Goal: Communication & Community: Share content

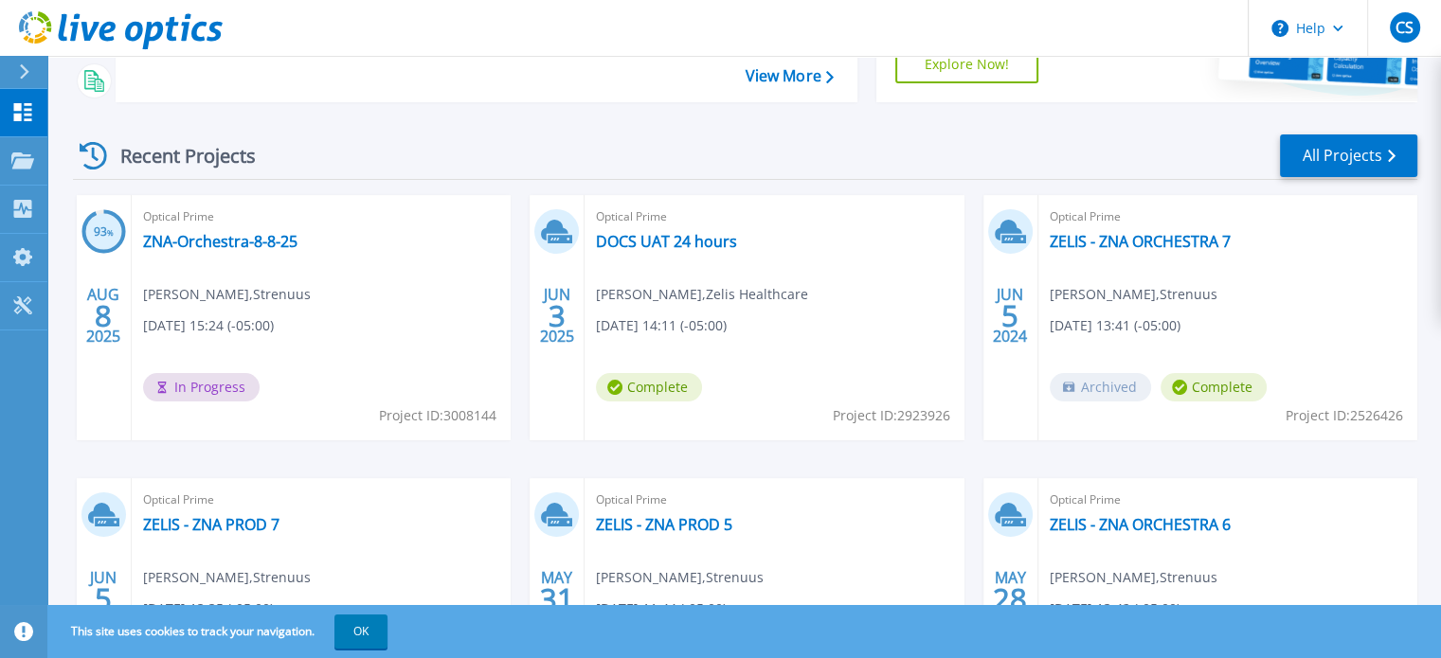
scroll to position [224, 0]
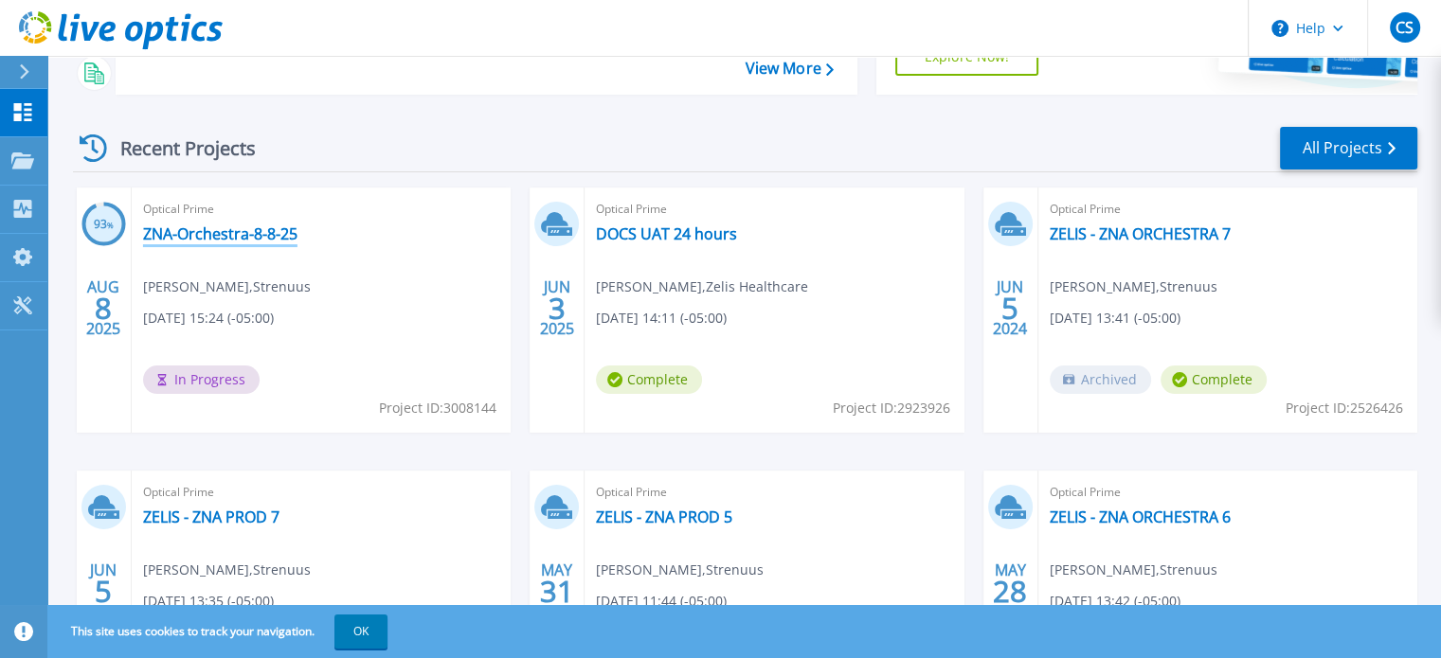
click at [257, 234] on link "ZNA-Orchestra-8-8-25" at bounding box center [220, 233] width 154 height 19
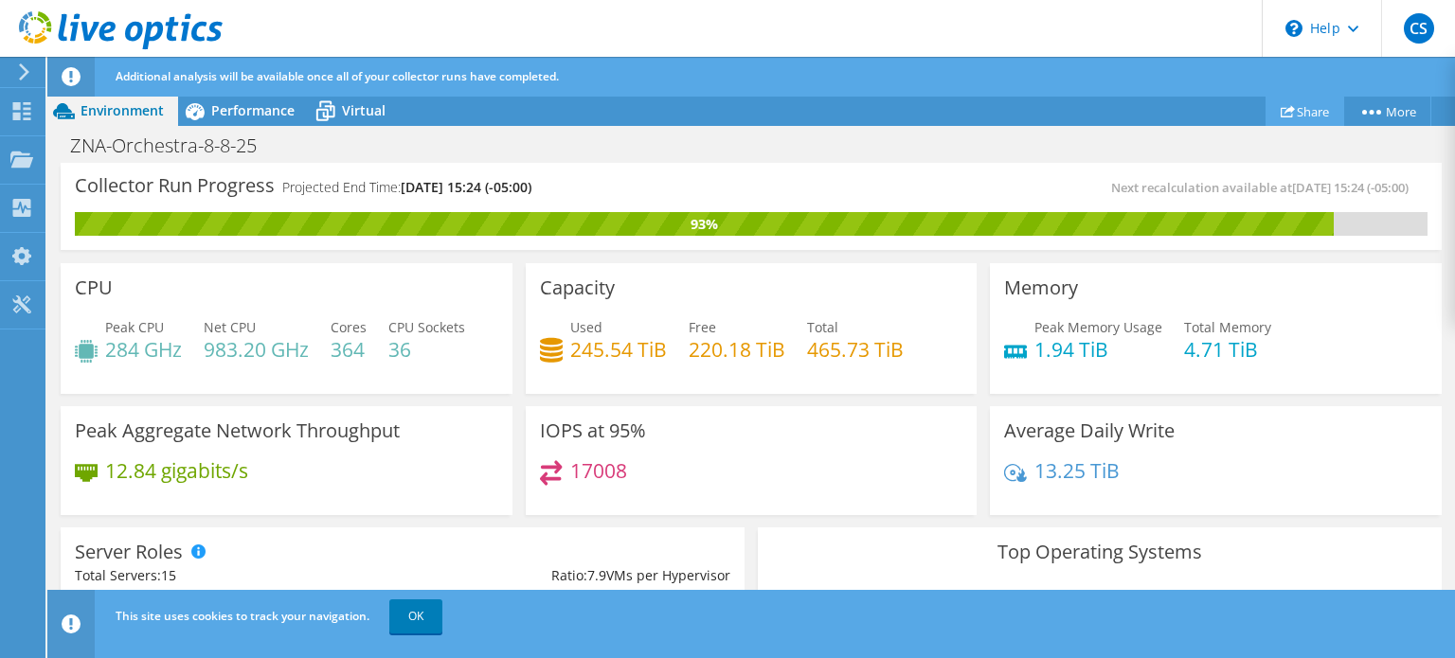
click at [1303, 114] on link "Share" at bounding box center [1304, 111] width 79 height 29
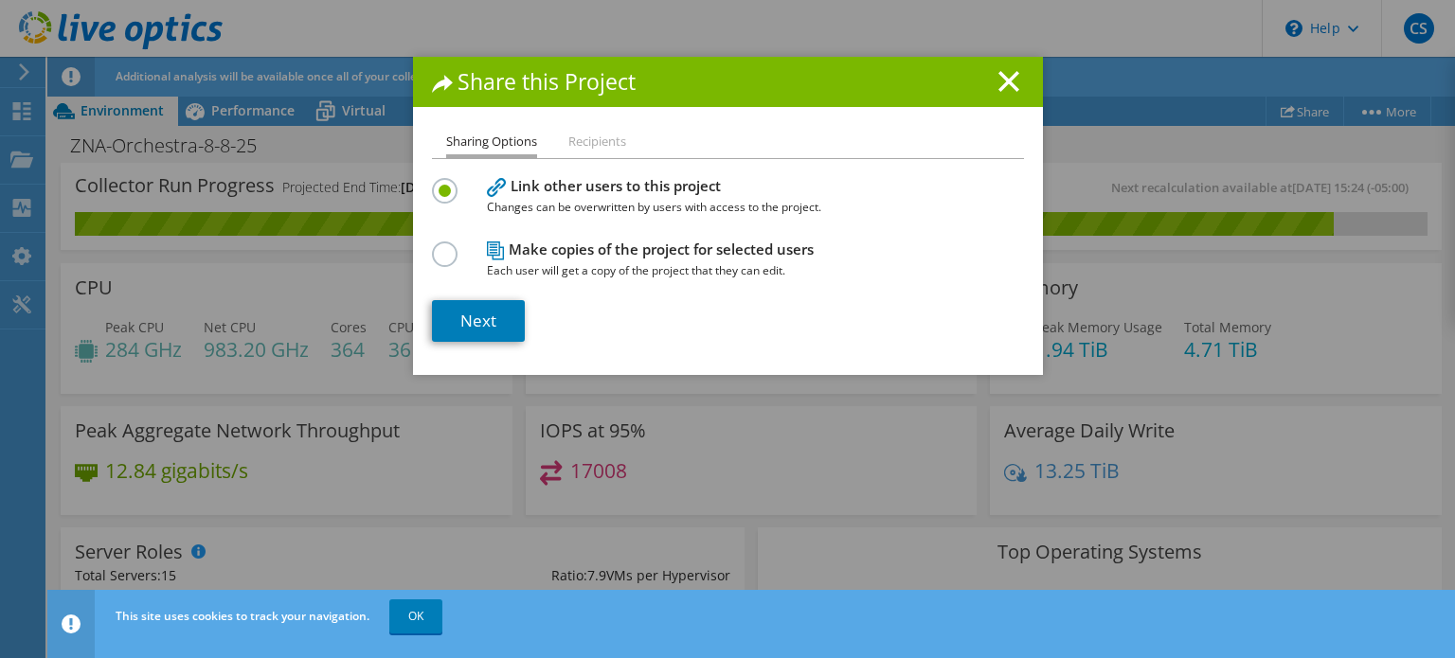
click at [599, 140] on li "Recipients" at bounding box center [597, 143] width 58 height 24
click at [452, 320] on link "Next" at bounding box center [478, 321] width 93 height 42
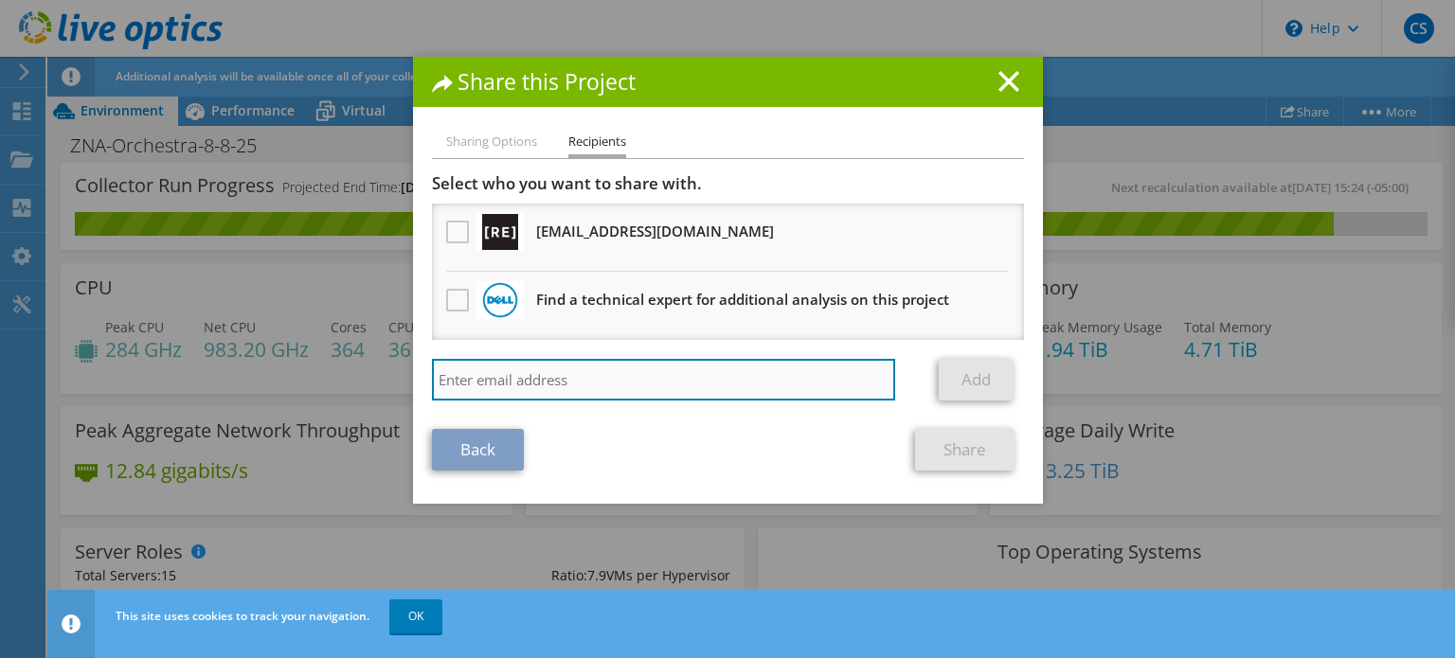
click at [520, 385] on input "search" at bounding box center [664, 380] width 464 height 42
type input "[PERSON_NAME]"
drag, startPoint x: 512, startPoint y: 388, endPoint x: 180, endPoint y: 401, distance: 332.7
click at [180, 401] on div "Share this Project Sharing Options Recipients Link other users to this project …" at bounding box center [727, 329] width 1455 height 545
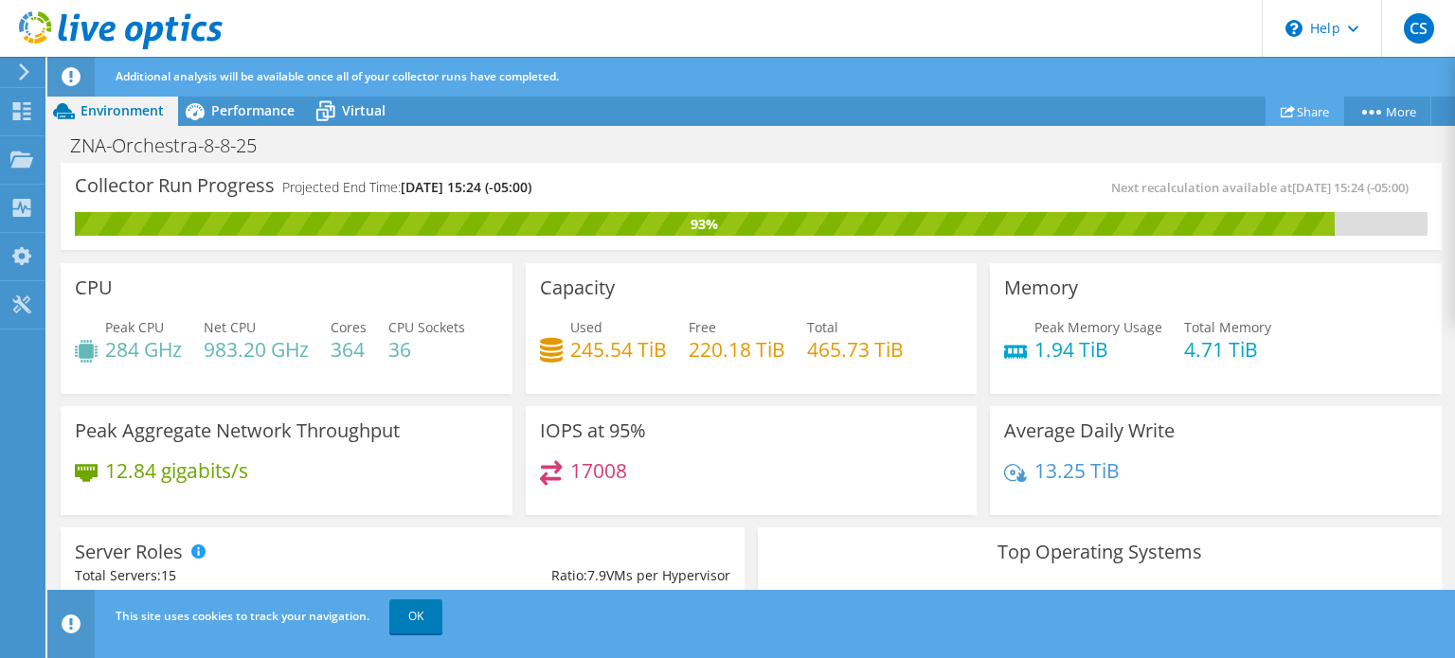
click at [1281, 106] on icon at bounding box center [1288, 111] width 14 height 14
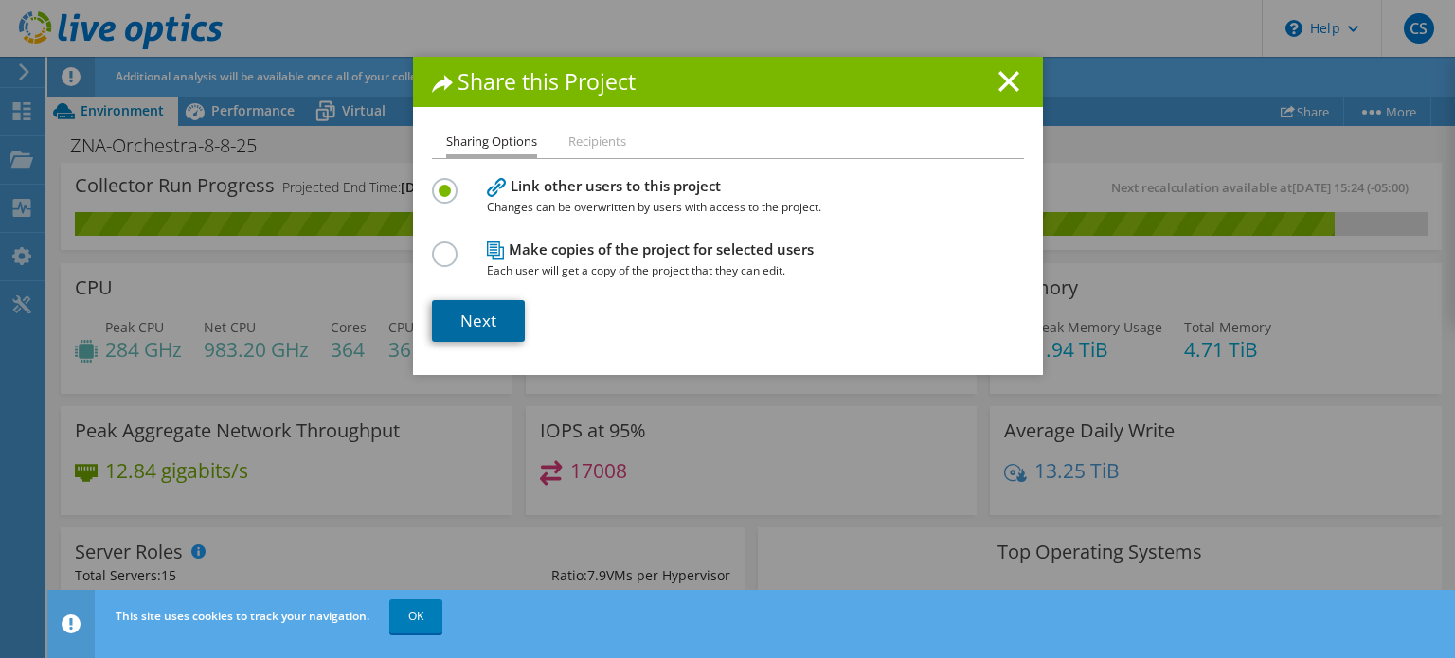
click at [480, 321] on link "Next" at bounding box center [478, 321] width 93 height 42
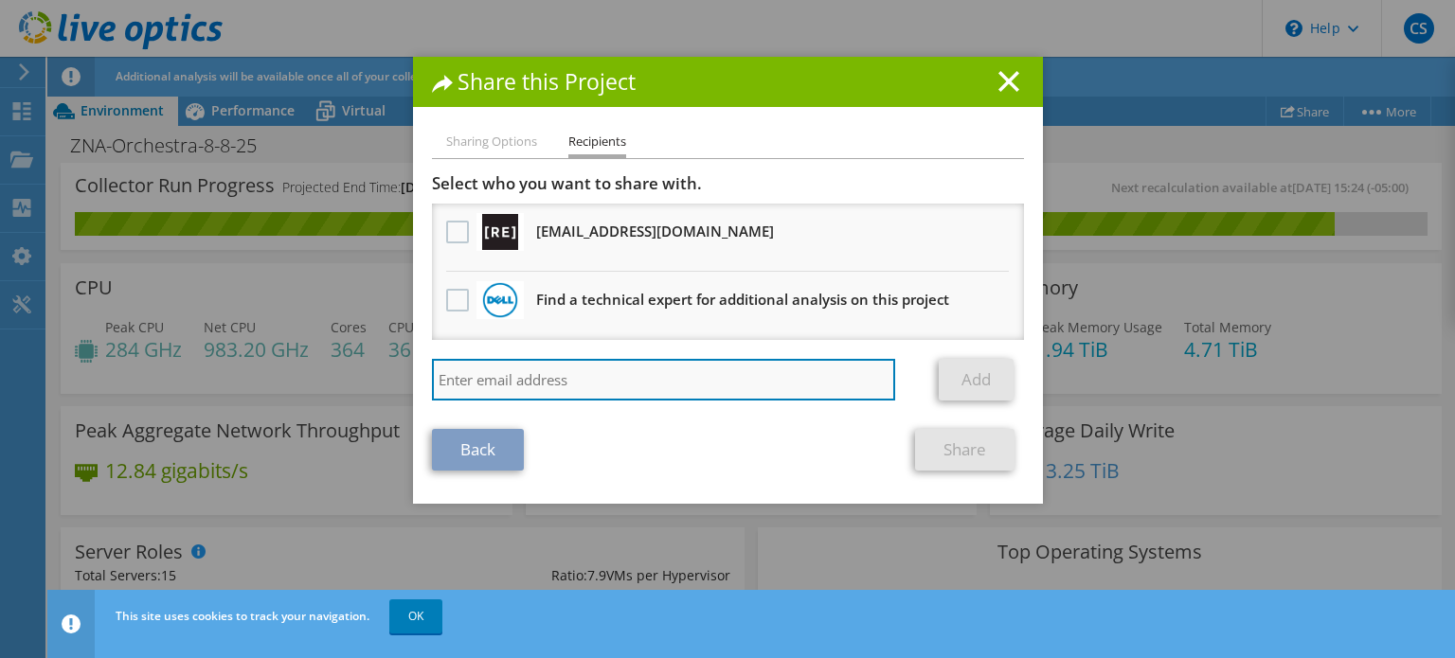
click at [602, 373] on input "search" at bounding box center [664, 380] width 464 height 42
paste input "[PERSON_NAME][EMAIL_ADDRESS][PERSON_NAME][DOMAIN_NAME]"
type input "[PERSON_NAME][EMAIL_ADDRESS][PERSON_NAME][DOMAIN_NAME]"
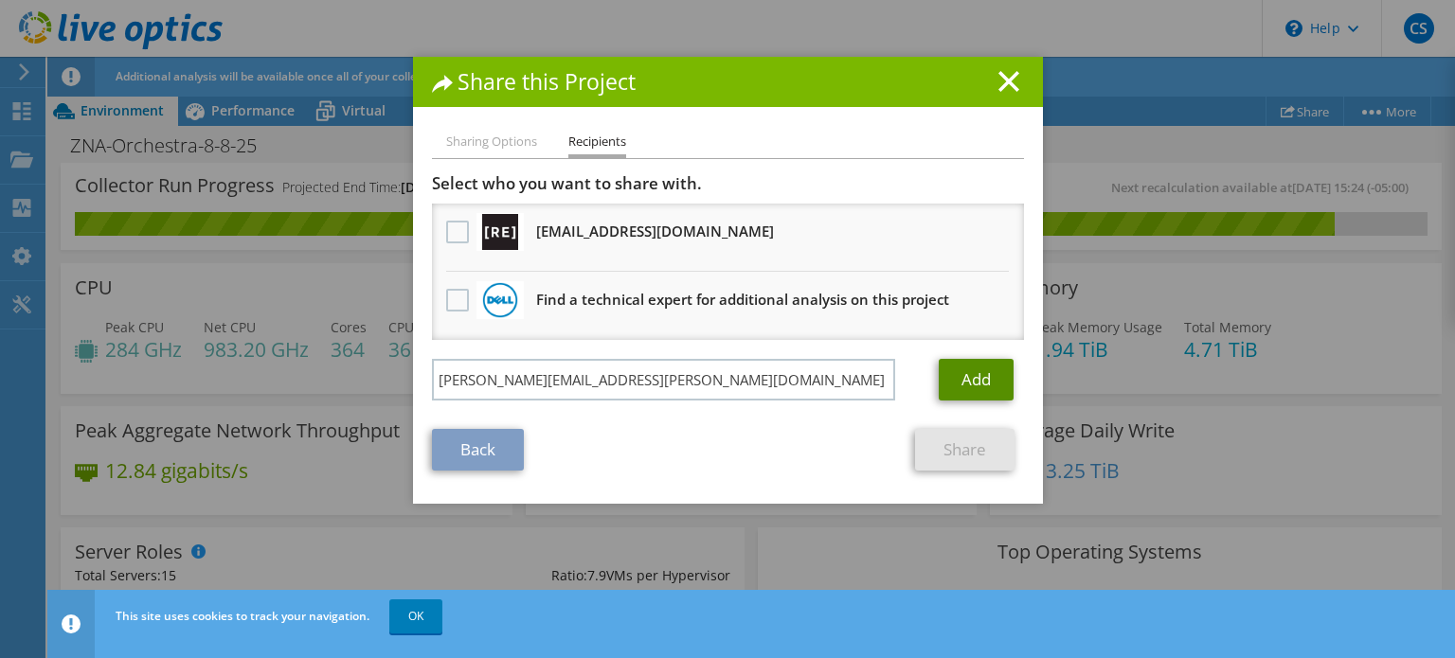
click at [976, 385] on link "Add" at bounding box center [976, 380] width 75 height 42
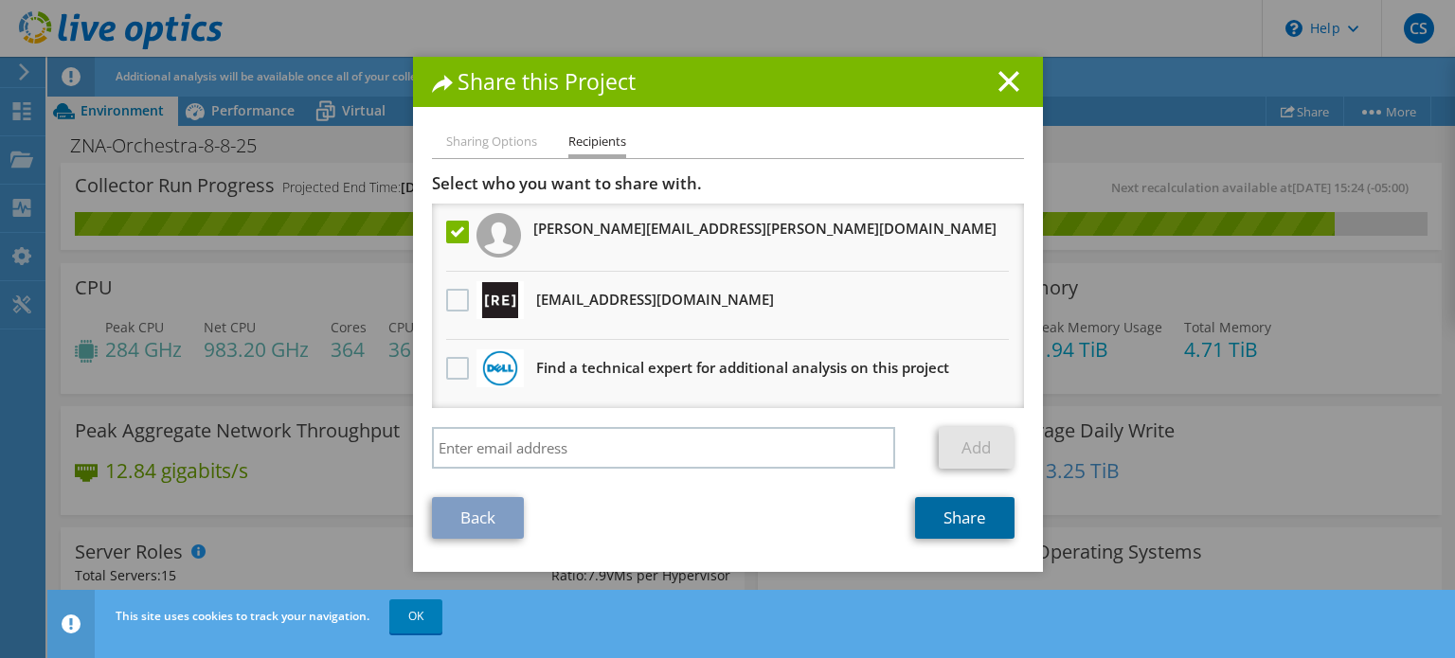
click at [954, 512] on link "Share" at bounding box center [964, 518] width 99 height 42
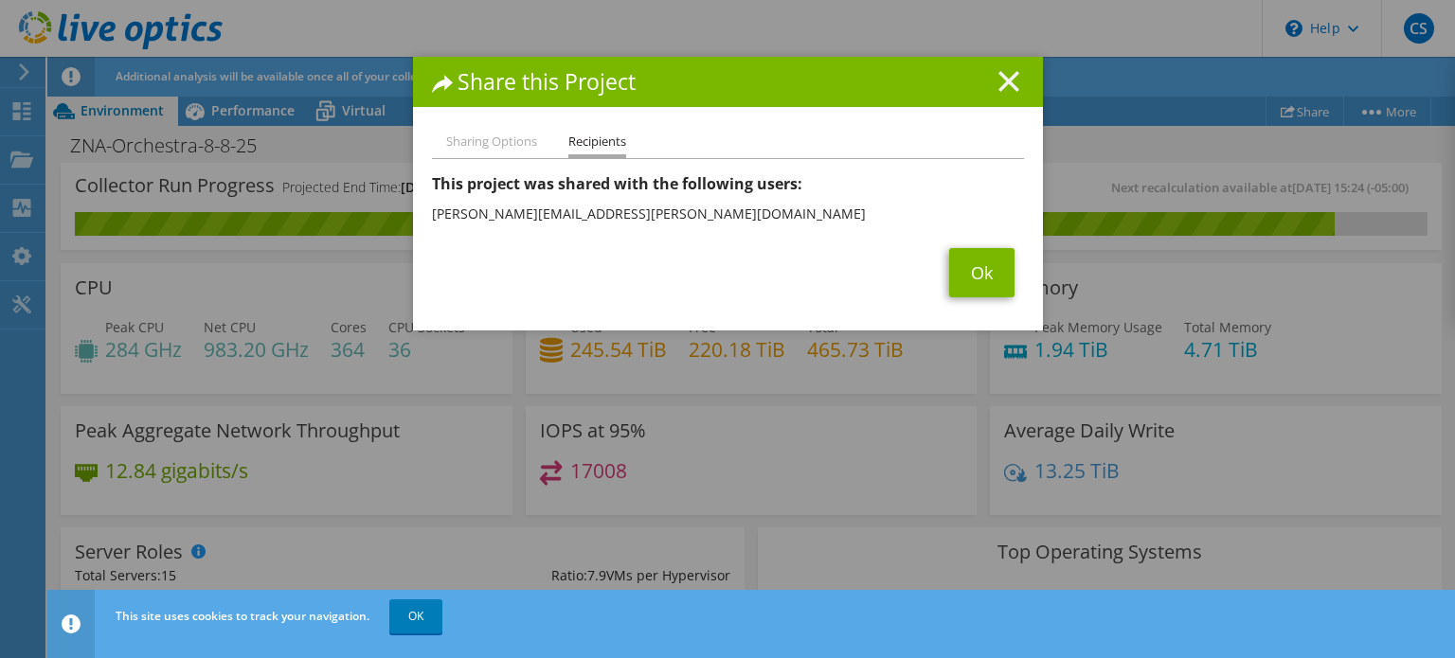
click at [1004, 83] on line at bounding box center [1008, 81] width 19 height 19
